Goal: Transaction & Acquisition: Purchase product/service

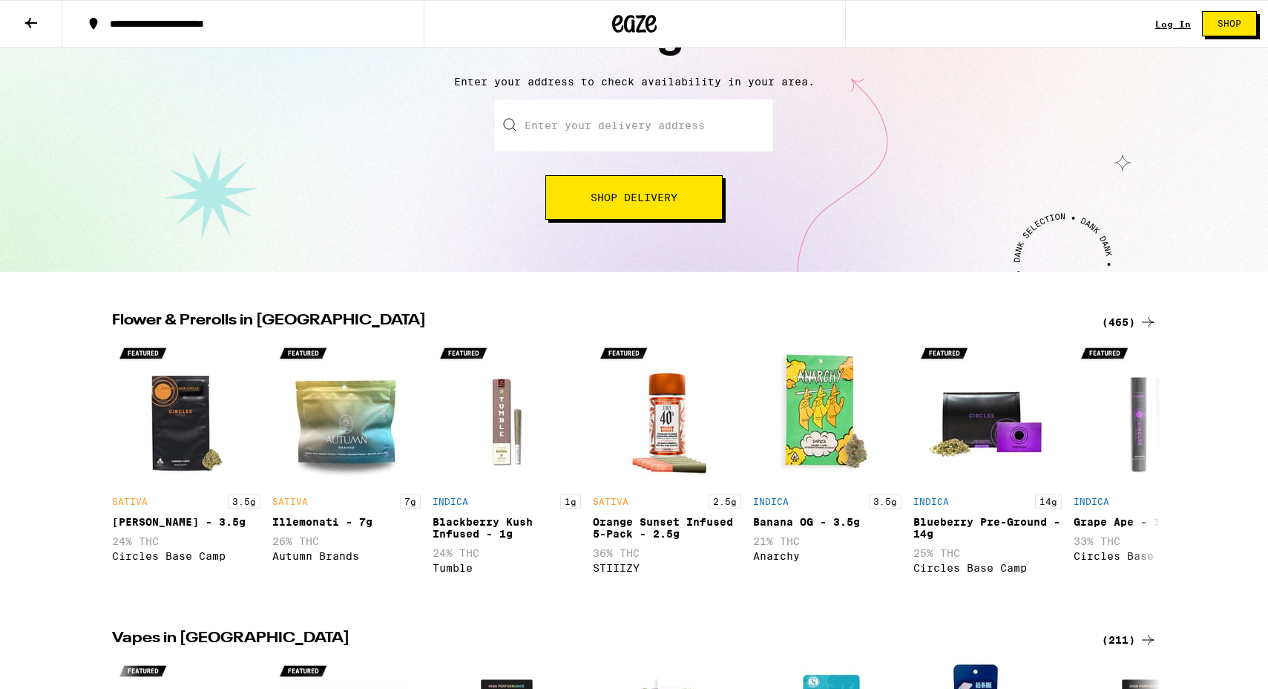
scroll to position [188, 0]
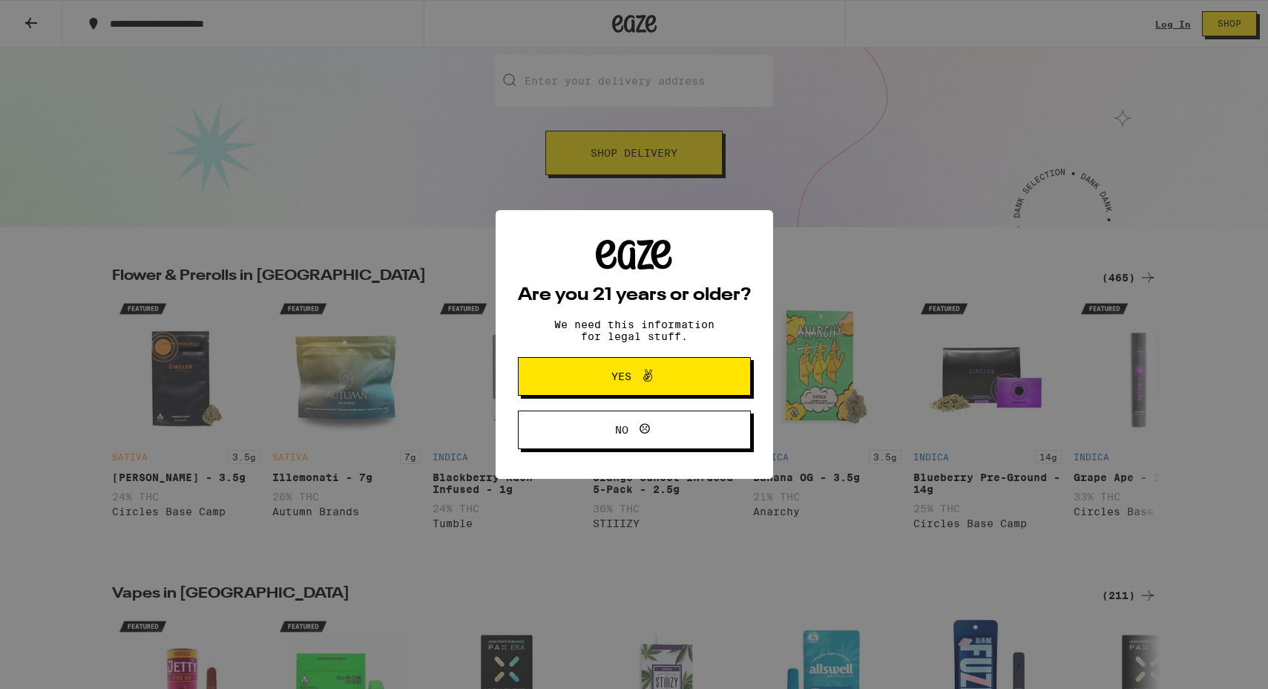
click at [633, 379] on span at bounding box center [643, 376] width 25 height 19
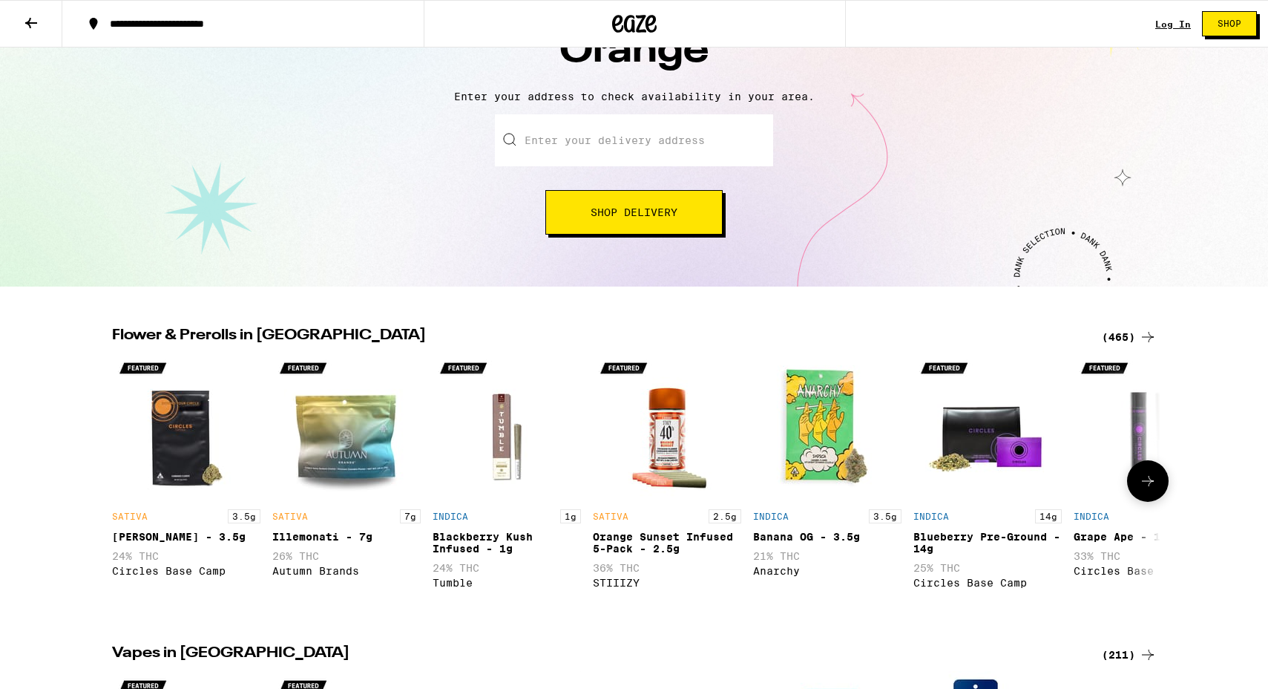
scroll to position [0, 0]
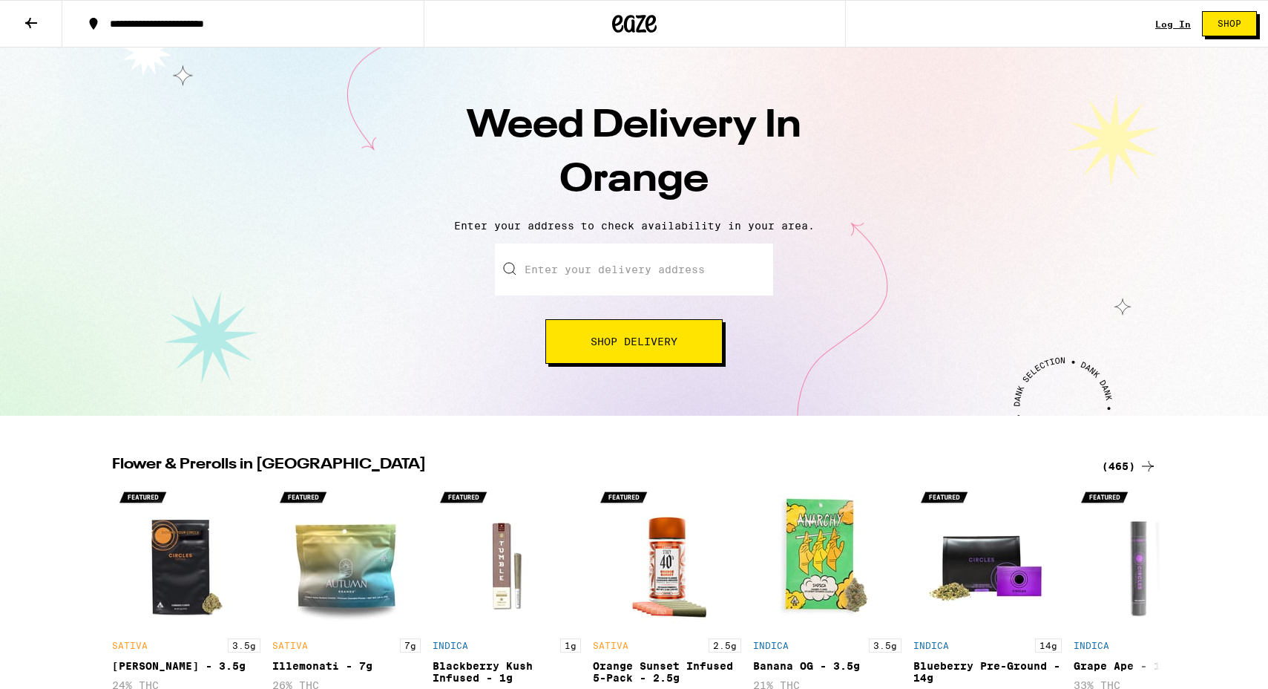
click at [632, 251] on input "Enter your delivery address" at bounding box center [634, 269] width 278 height 52
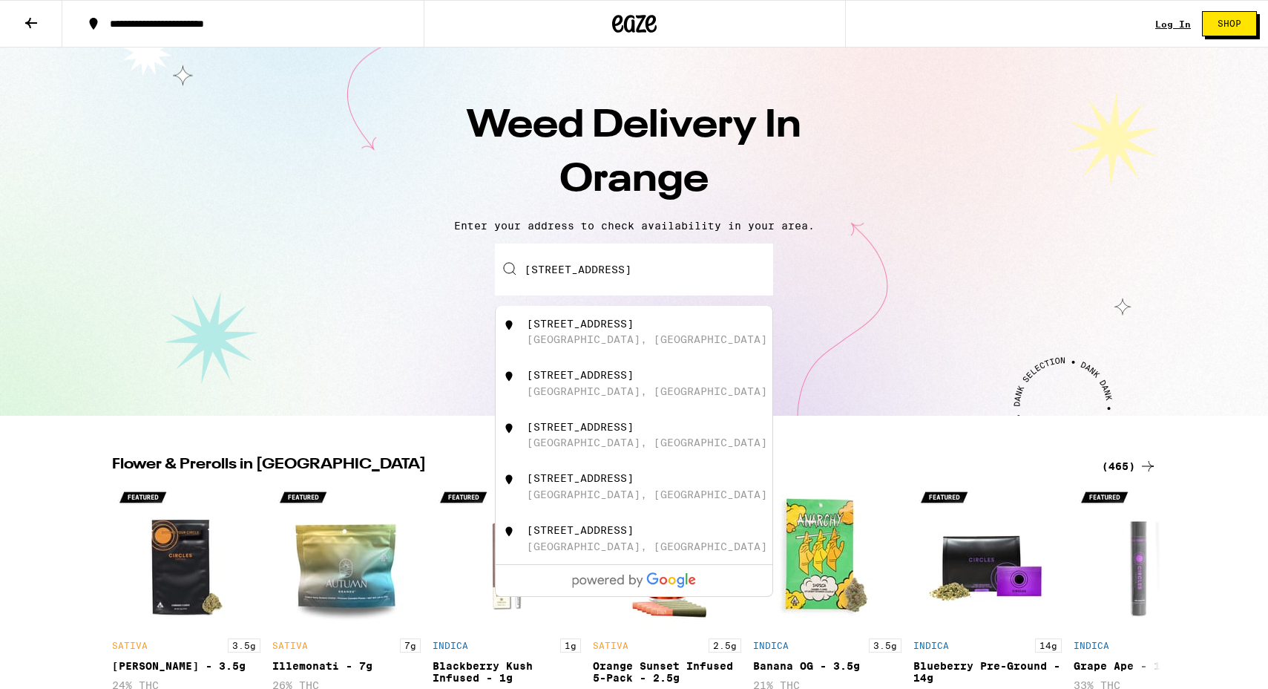
click at [660, 332] on div "[STREET_ADDRESS]" at bounding box center [659, 332] width 265 height 28
type input "[STREET_ADDRESS]"
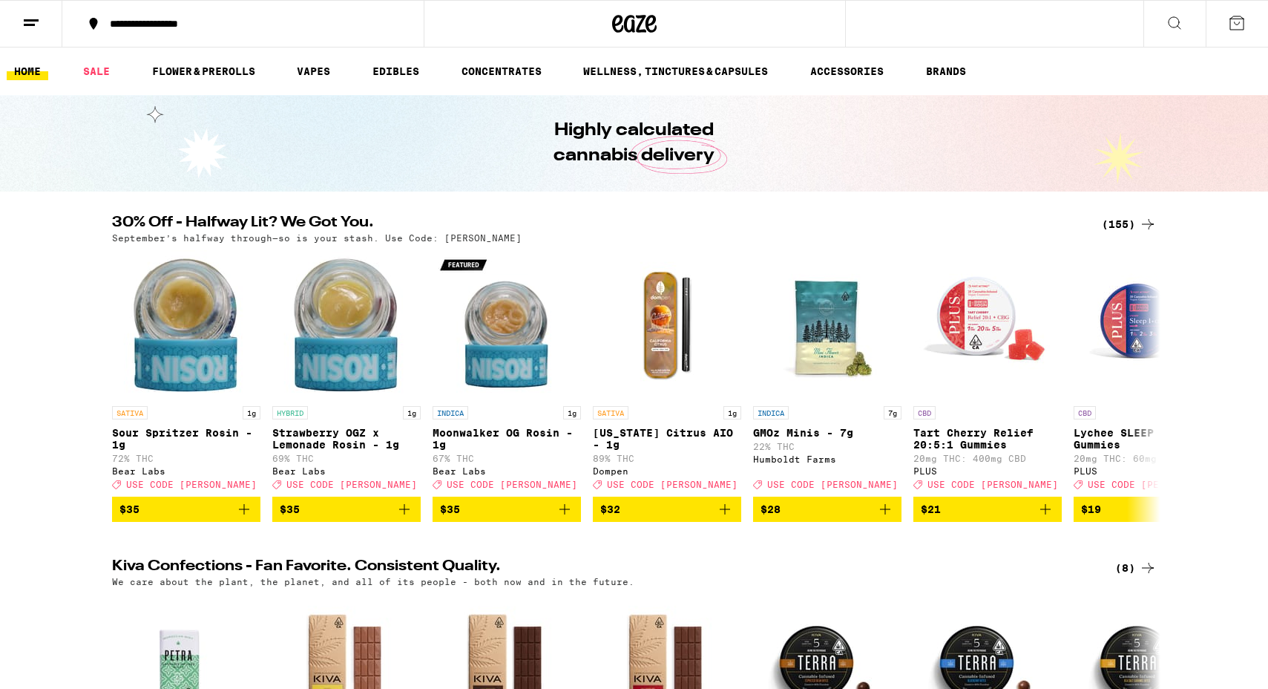
click at [1135, 226] on div "(155)" at bounding box center [1129, 224] width 55 height 18
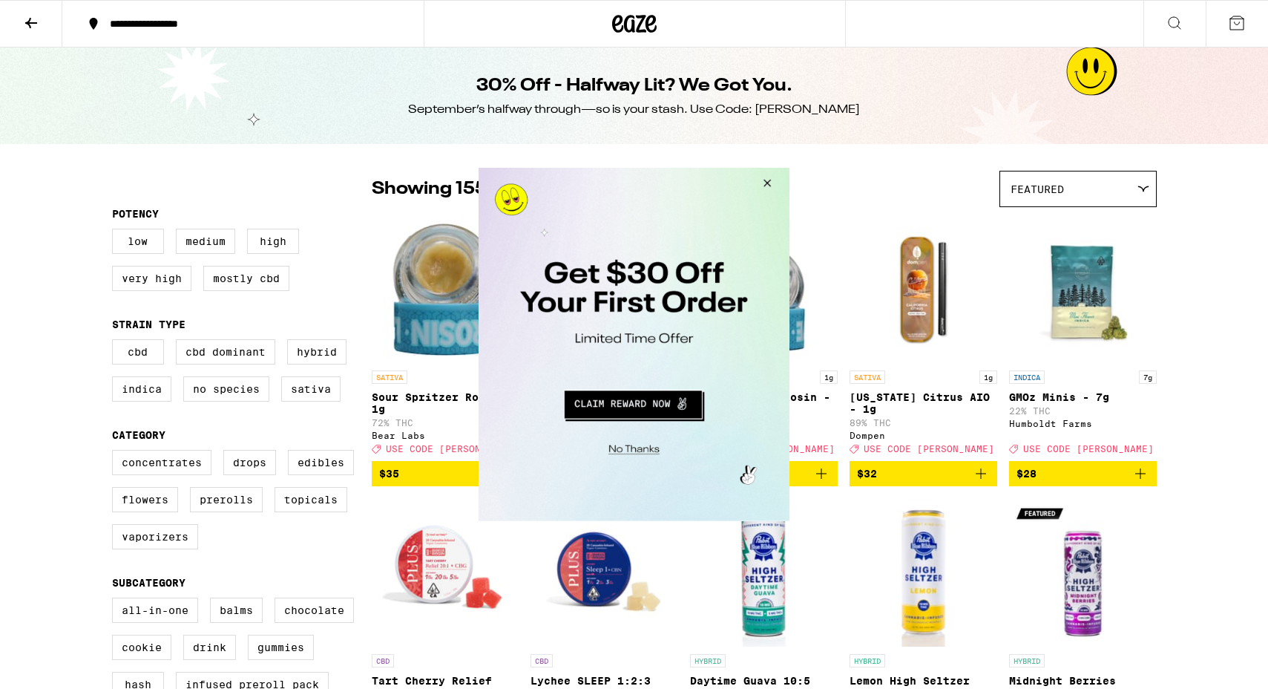
click at [771, 179] on button "Close Modal" at bounding box center [765, 186] width 40 height 36
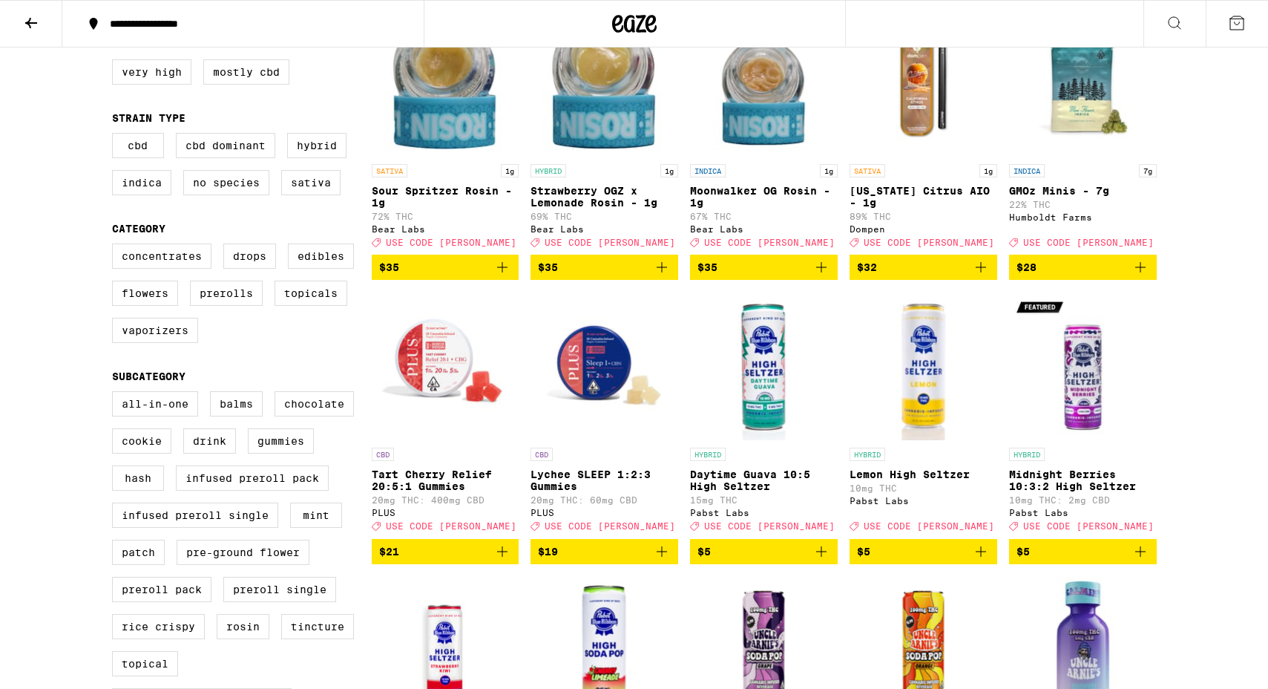
scroll to position [2, 0]
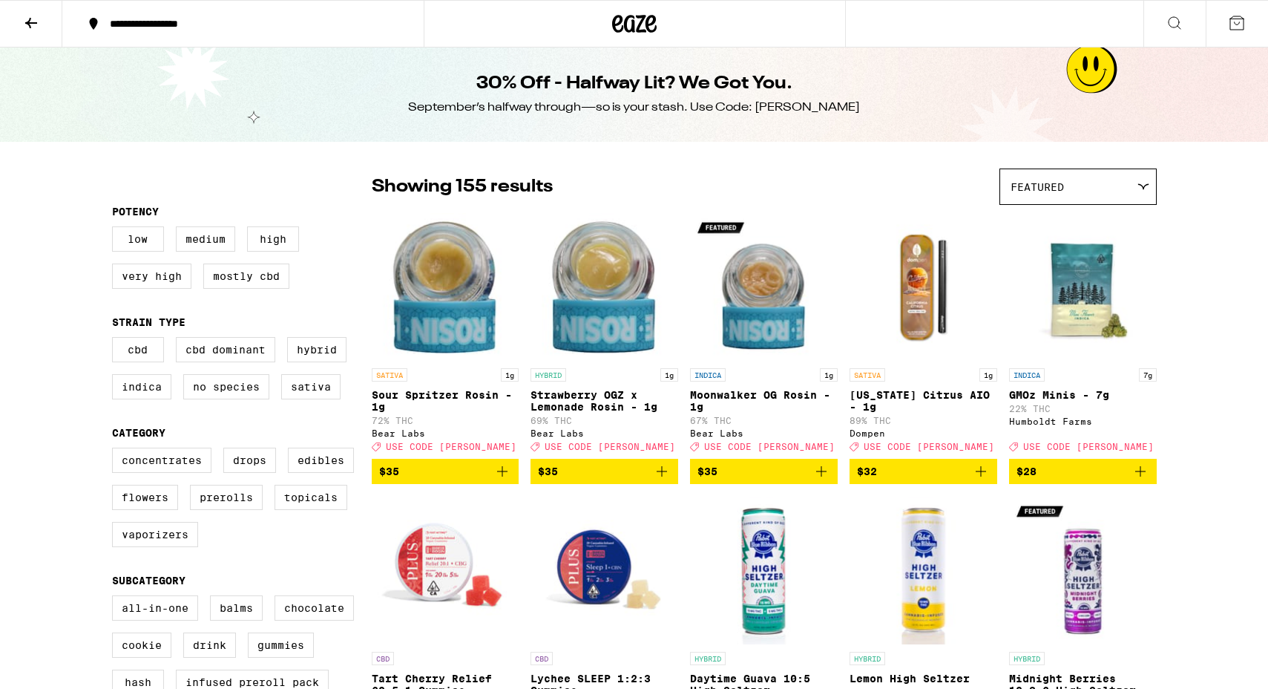
click at [1184, 16] on button at bounding box center [1175, 24] width 62 height 47
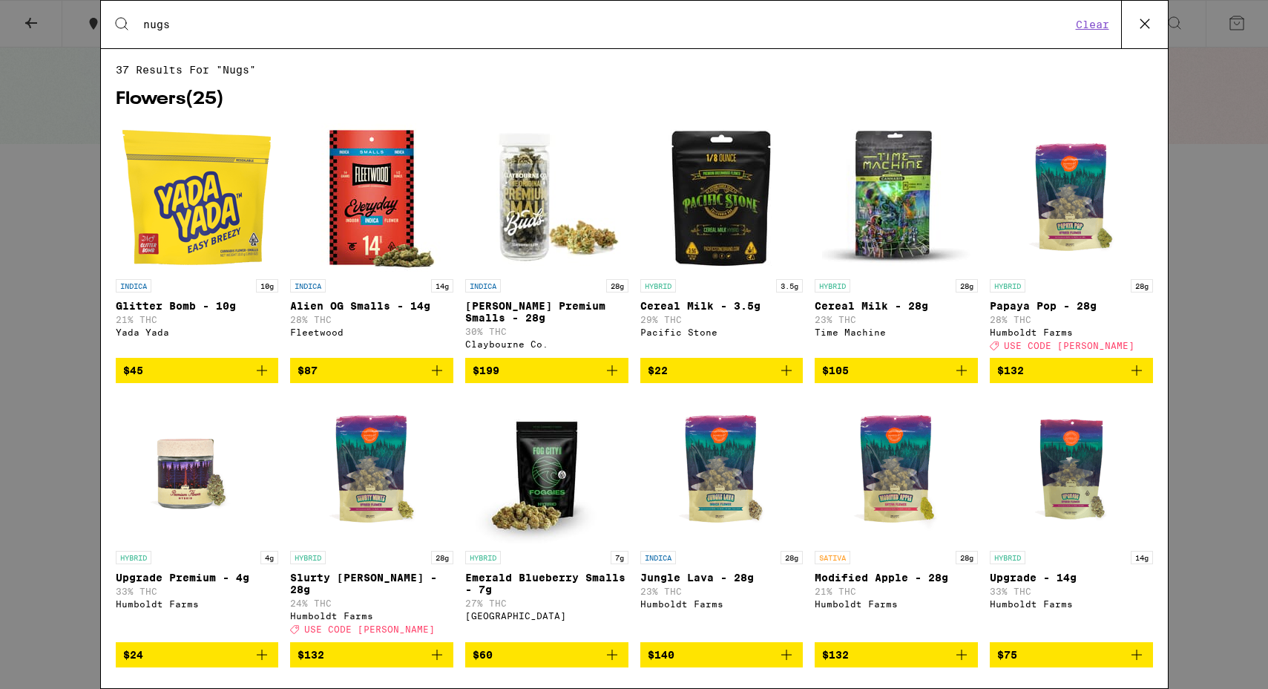
type input "nugs"
click at [531, 216] on img "Open page for King Louis Premium Smalls - 28g from Claybourne Co." at bounding box center [547, 197] width 148 height 148
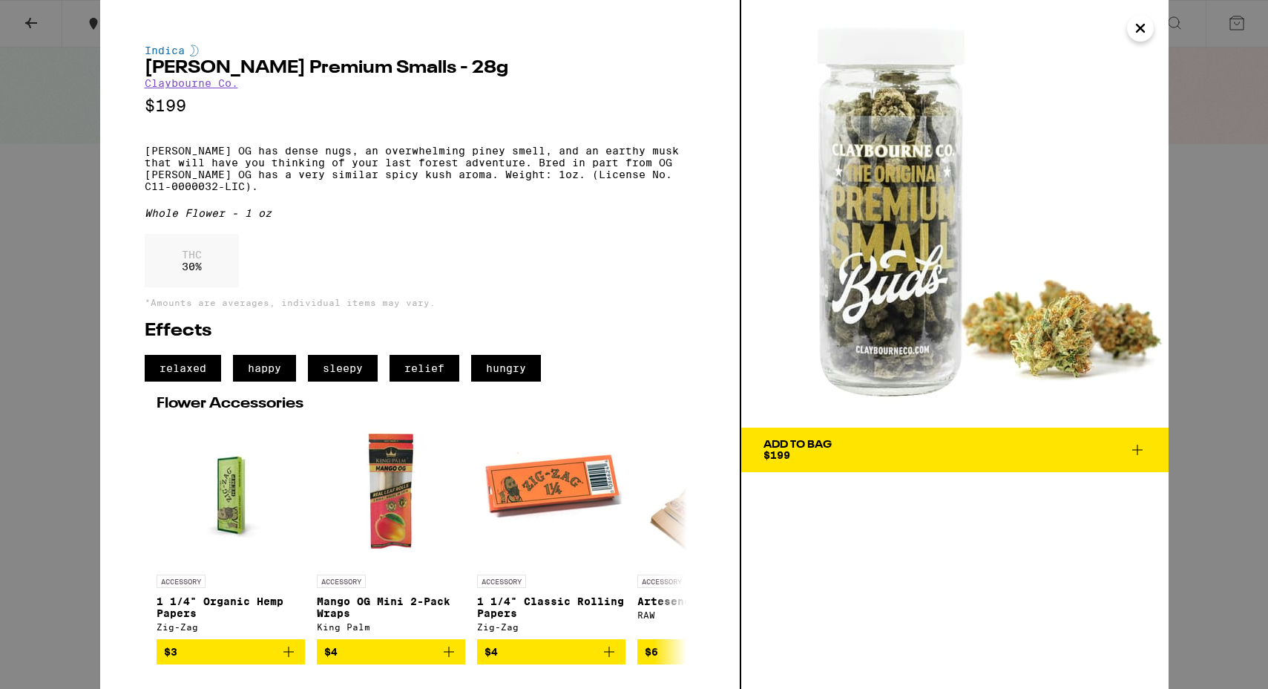
click at [906, 456] on span "Add To Bag $199" at bounding box center [955, 449] width 383 height 21
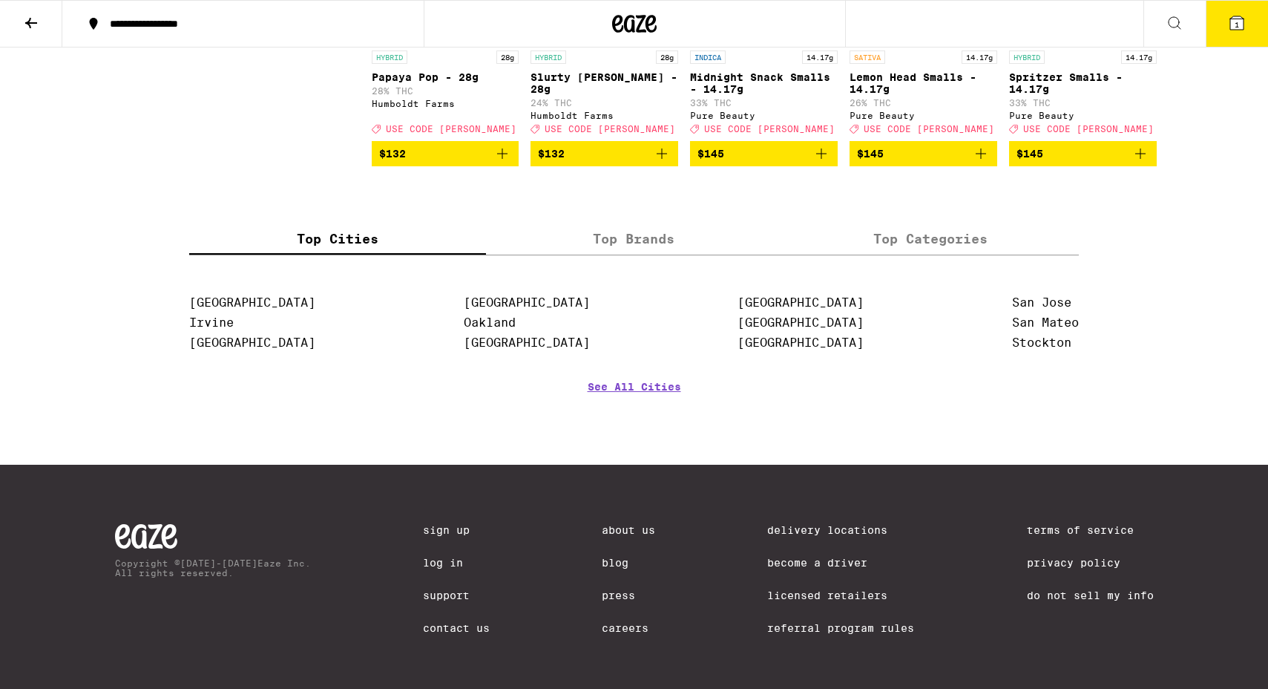
scroll to position [8718, 0]
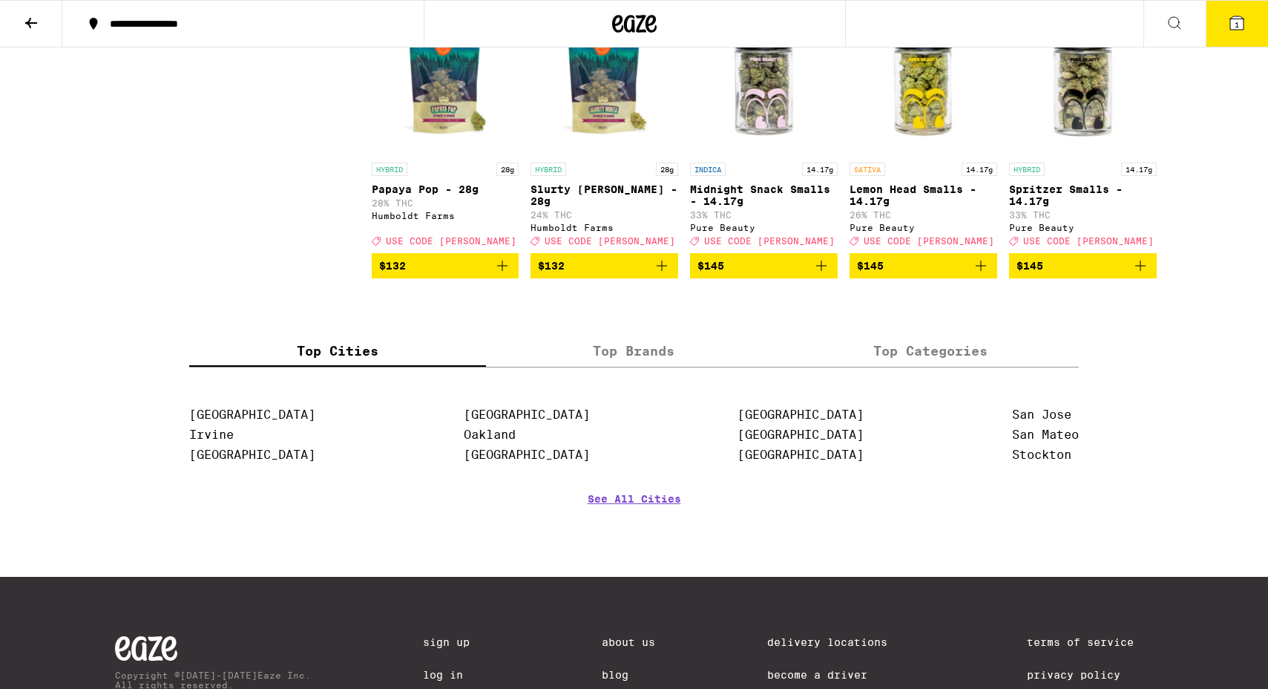
click at [1240, 28] on icon at bounding box center [1236, 22] width 13 height 13
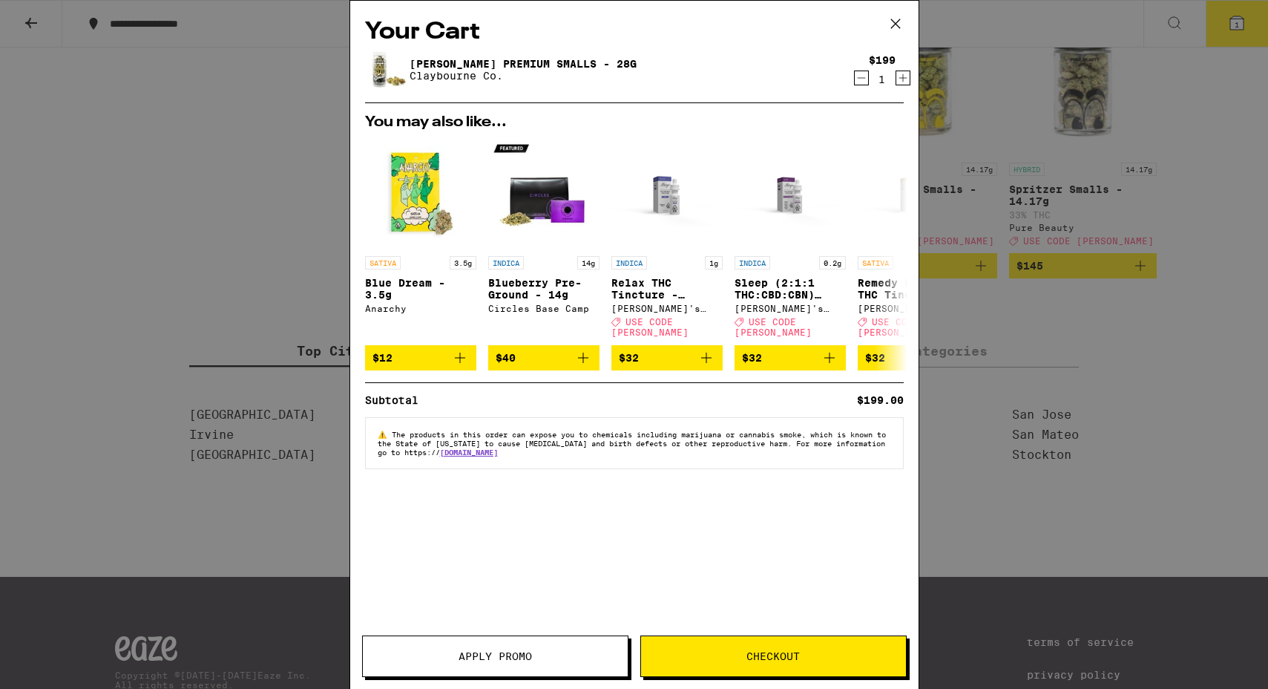
click at [539, 62] on link "[PERSON_NAME] Premium Smalls - 28g" at bounding box center [523, 64] width 227 height 12
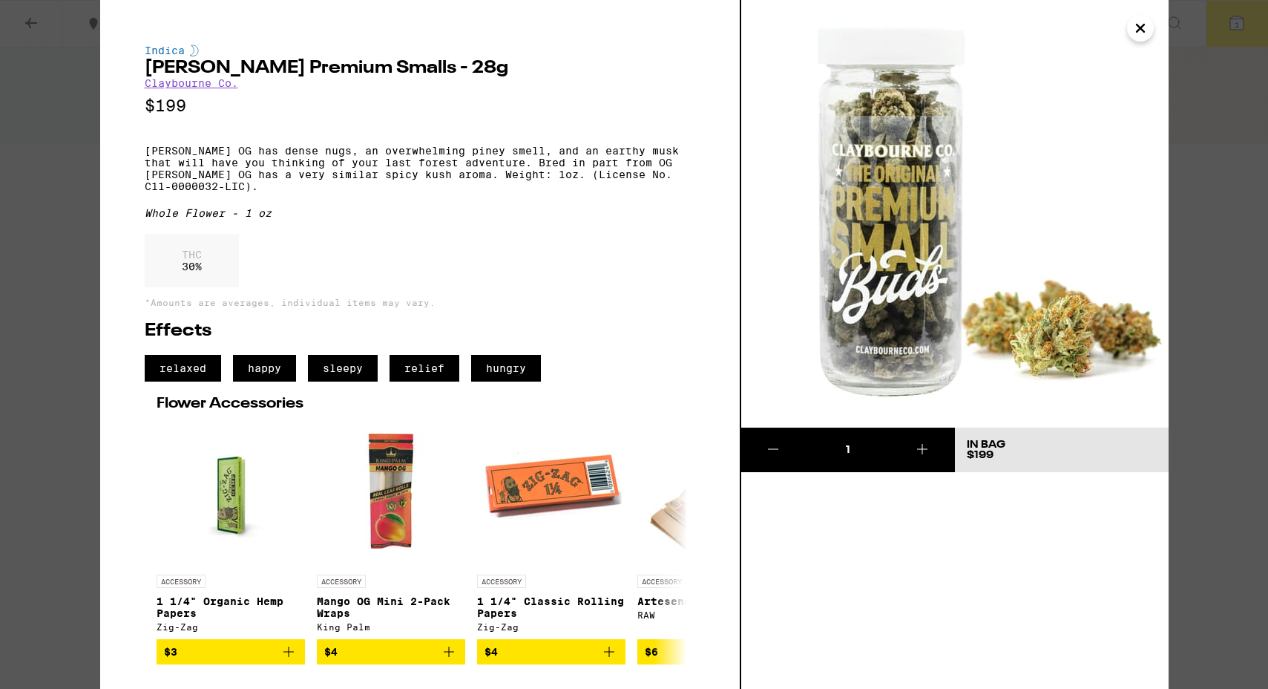
click at [1138, 15] on button "Close" at bounding box center [1140, 28] width 27 height 27
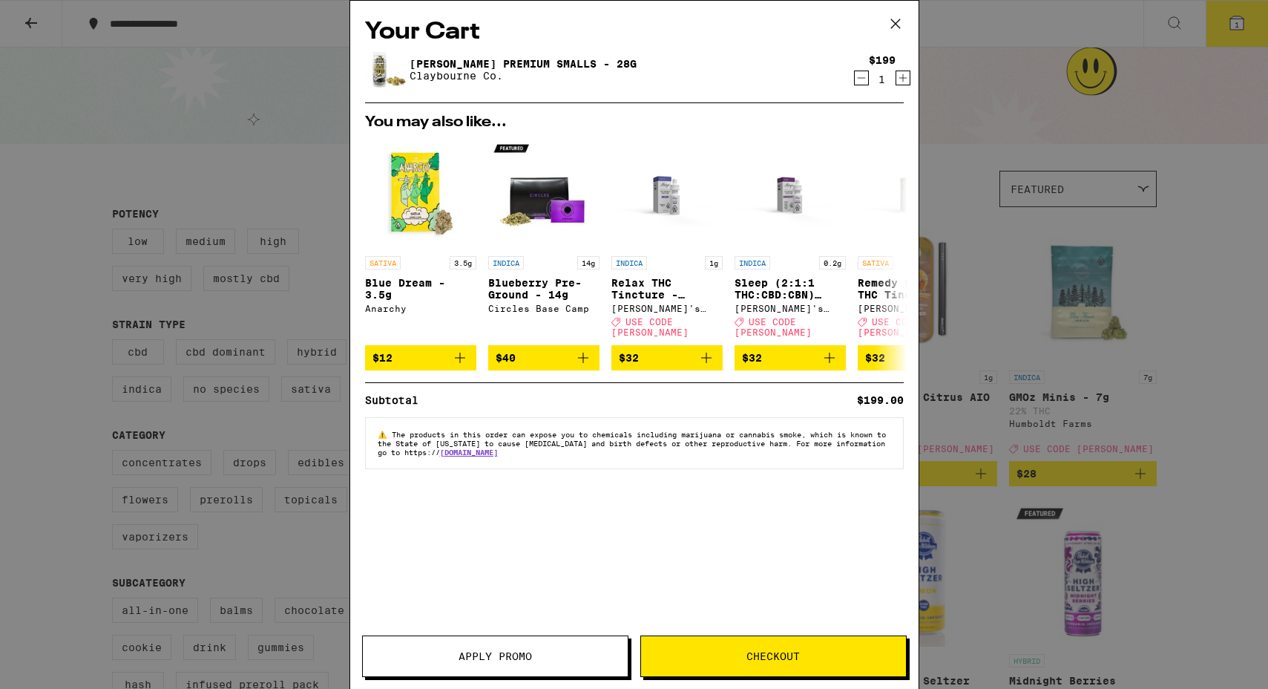
click at [862, 75] on icon "Decrement" at bounding box center [861, 78] width 13 height 18
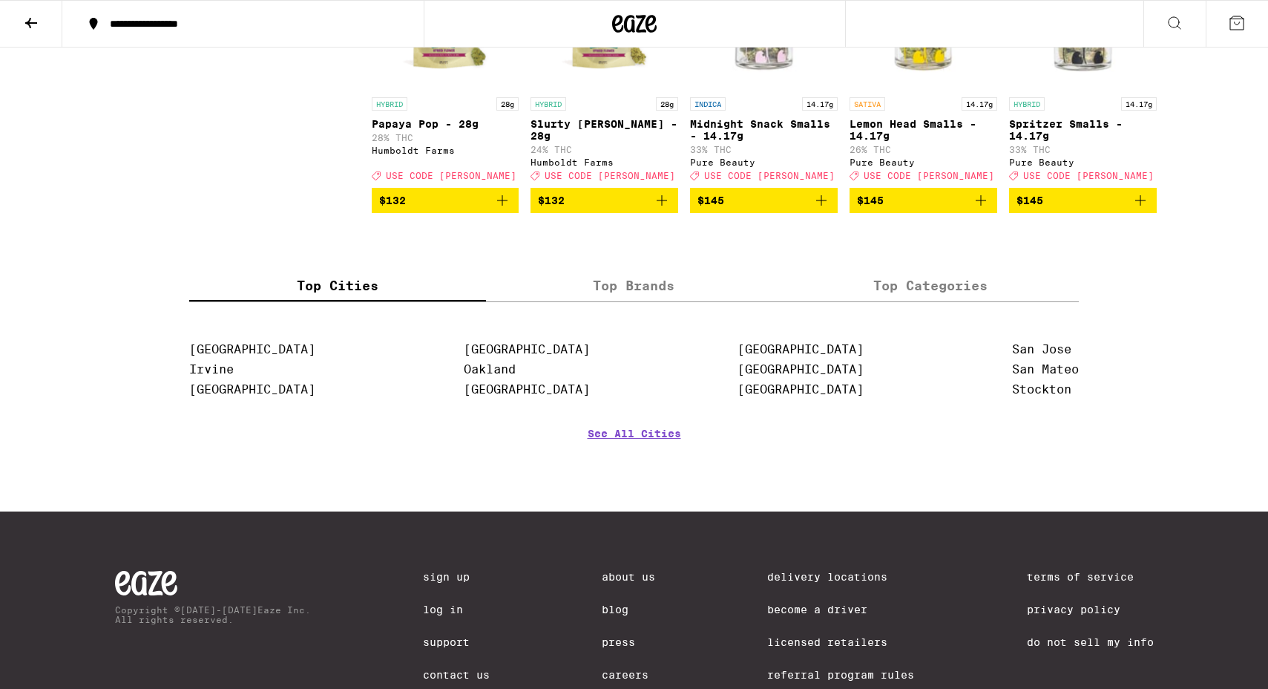
scroll to position [8848, 0]
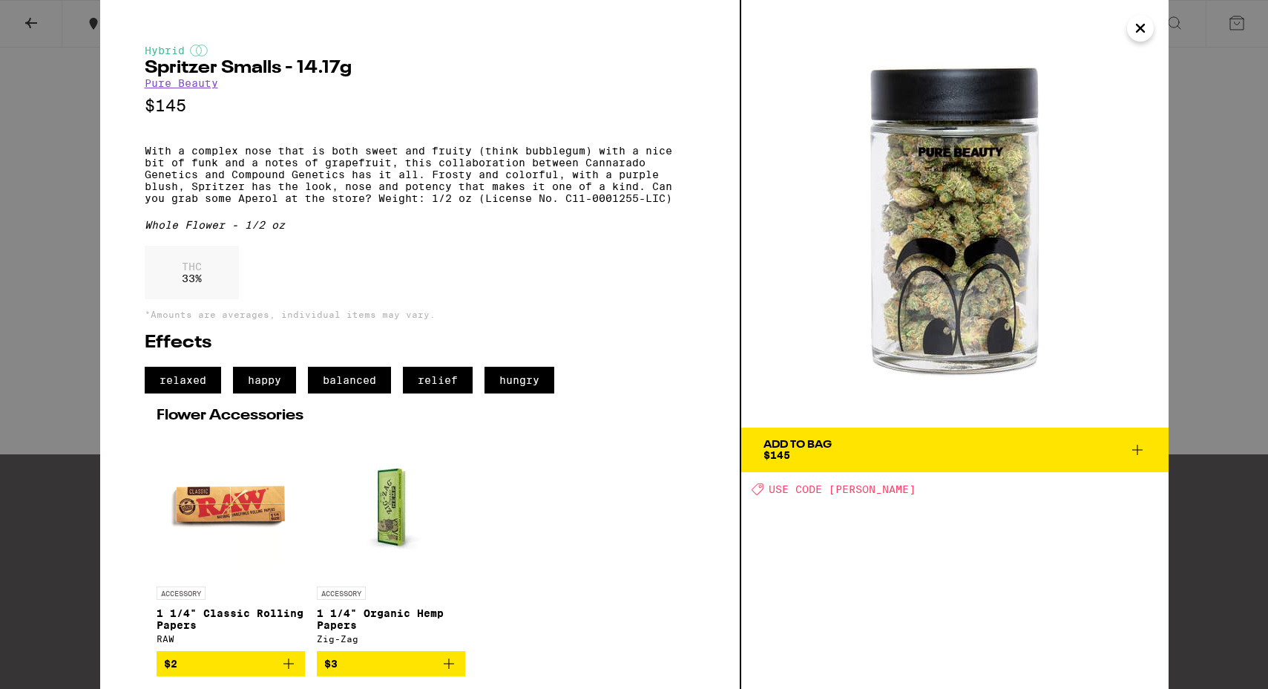
click at [1144, 22] on icon "Close" at bounding box center [1141, 28] width 18 height 22
